Goal: Information Seeking & Learning: Learn about a topic

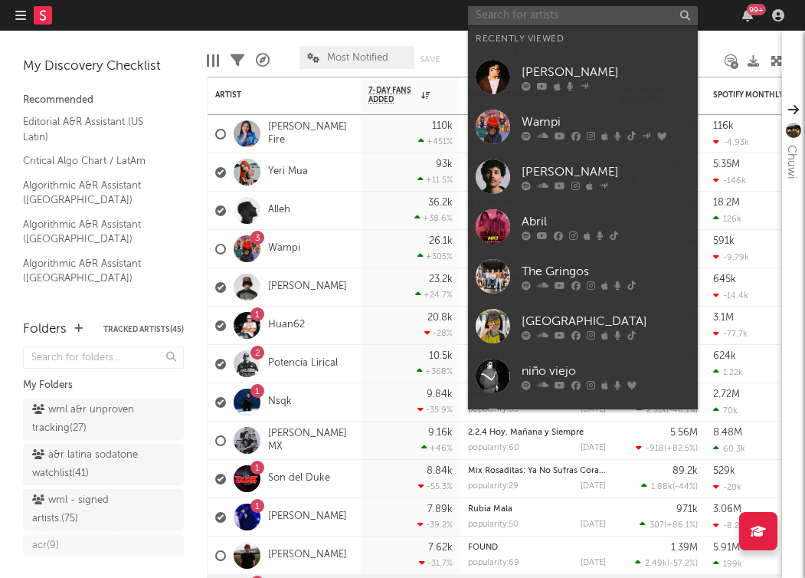
click at [538, 21] on input "text" at bounding box center [583, 15] width 230 height 19
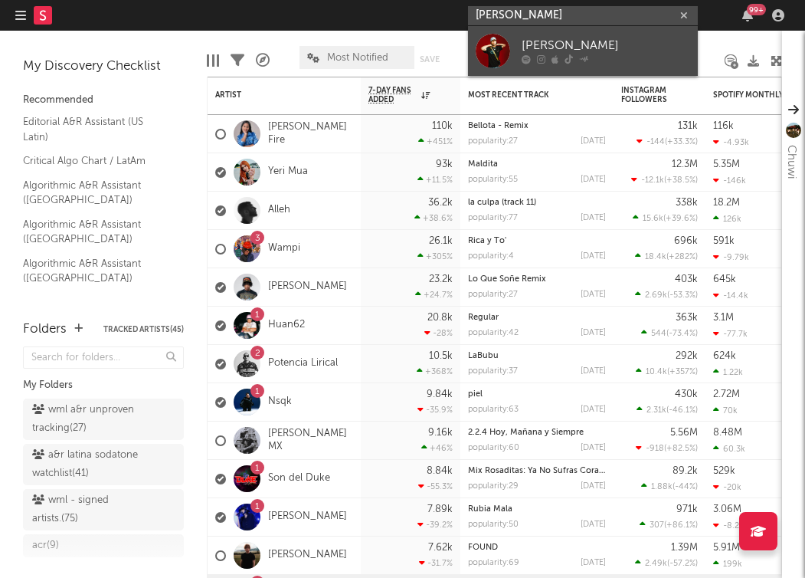
type input "[PERSON_NAME]"
click at [601, 51] on div "[PERSON_NAME]" at bounding box center [606, 46] width 169 height 18
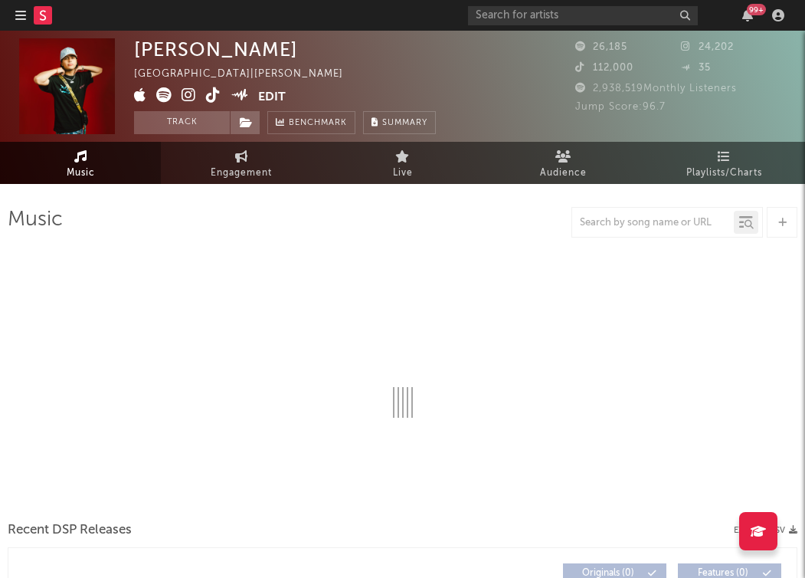
select select "6m"
